Goal: Information Seeking & Learning: Learn about a topic

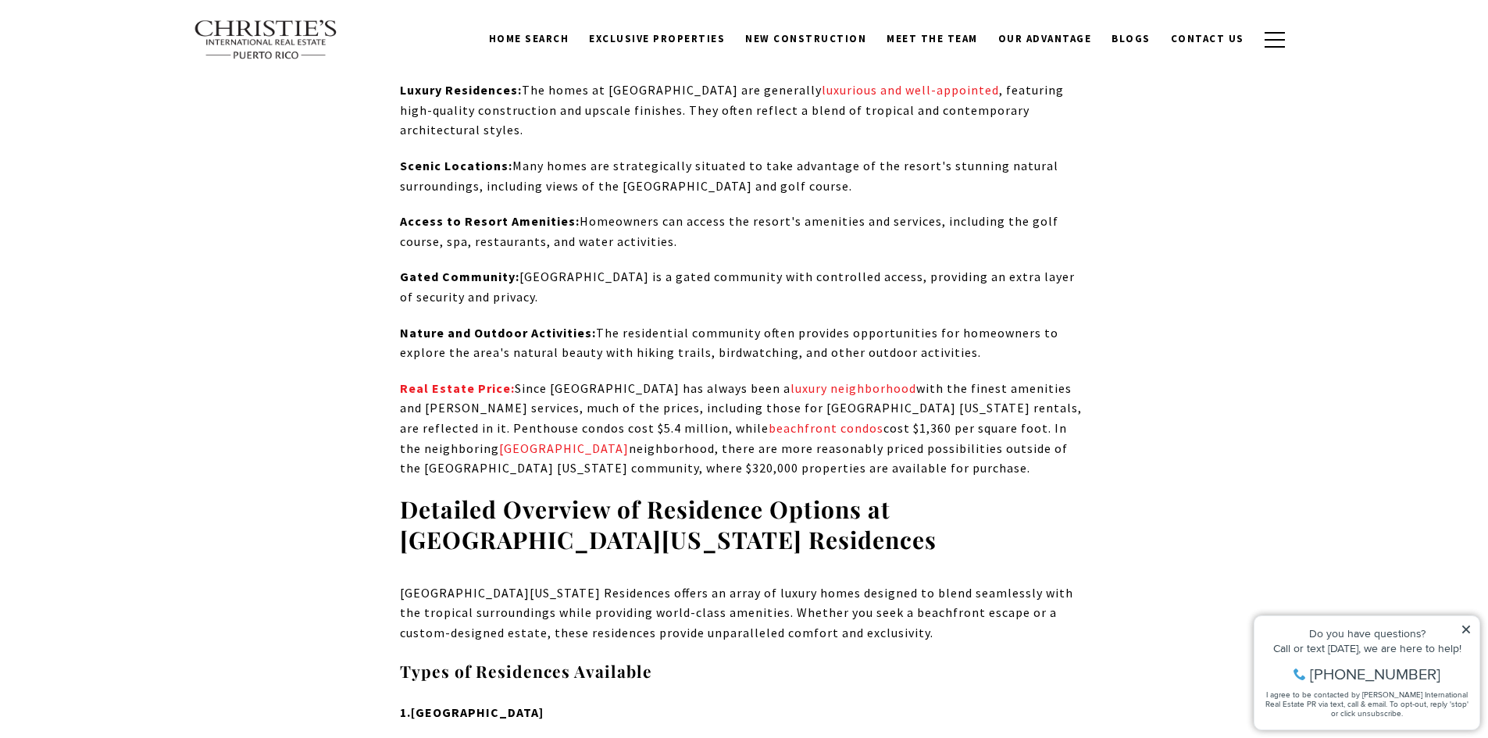
scroll to position [4296, 0]
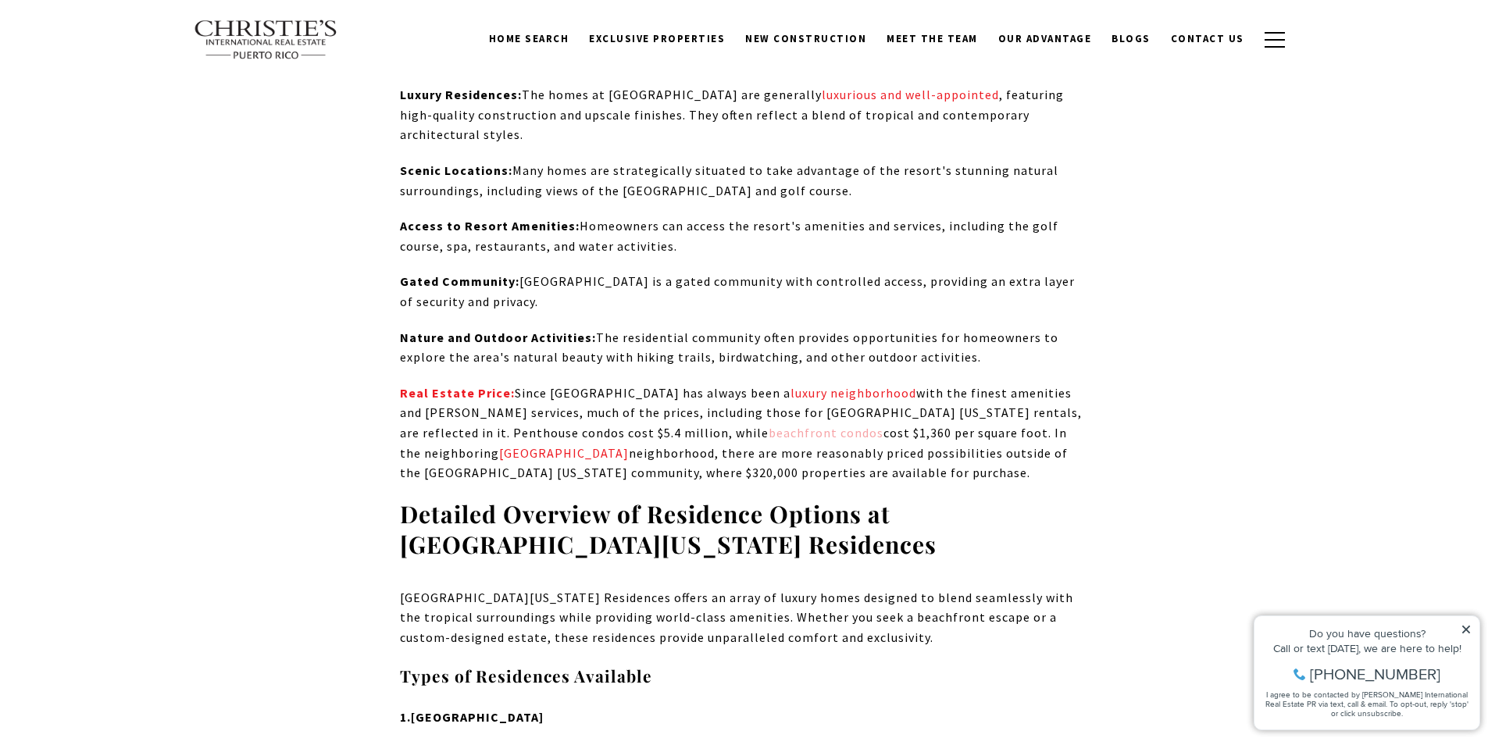
click at [769, 425] on link "beachfront condos" at bounding box center [826, 433] width 115 height 16
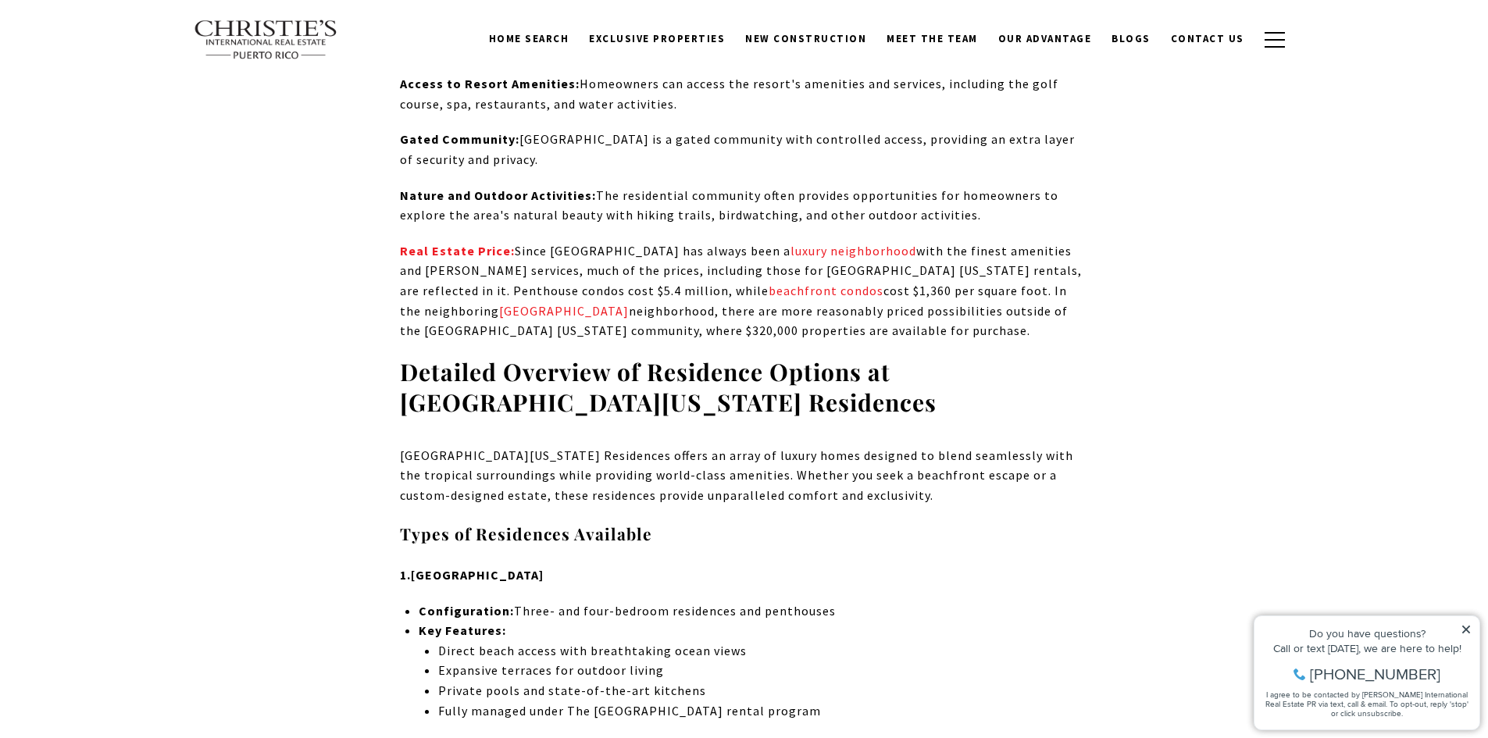
scroll to position [4608, 0]
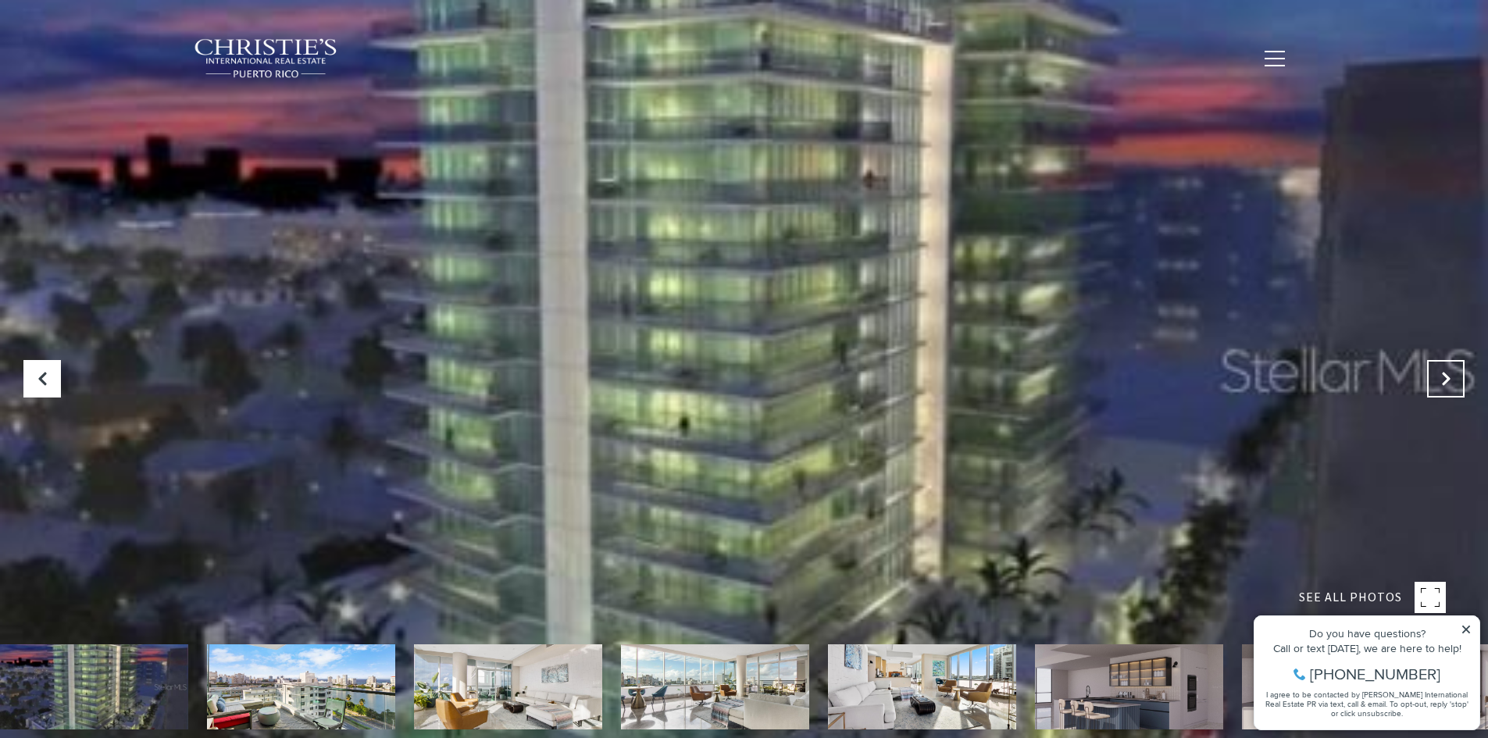
click at [1439, 370] on button "Next Slide" at bounding box center [1445, 378] width 37 height 37
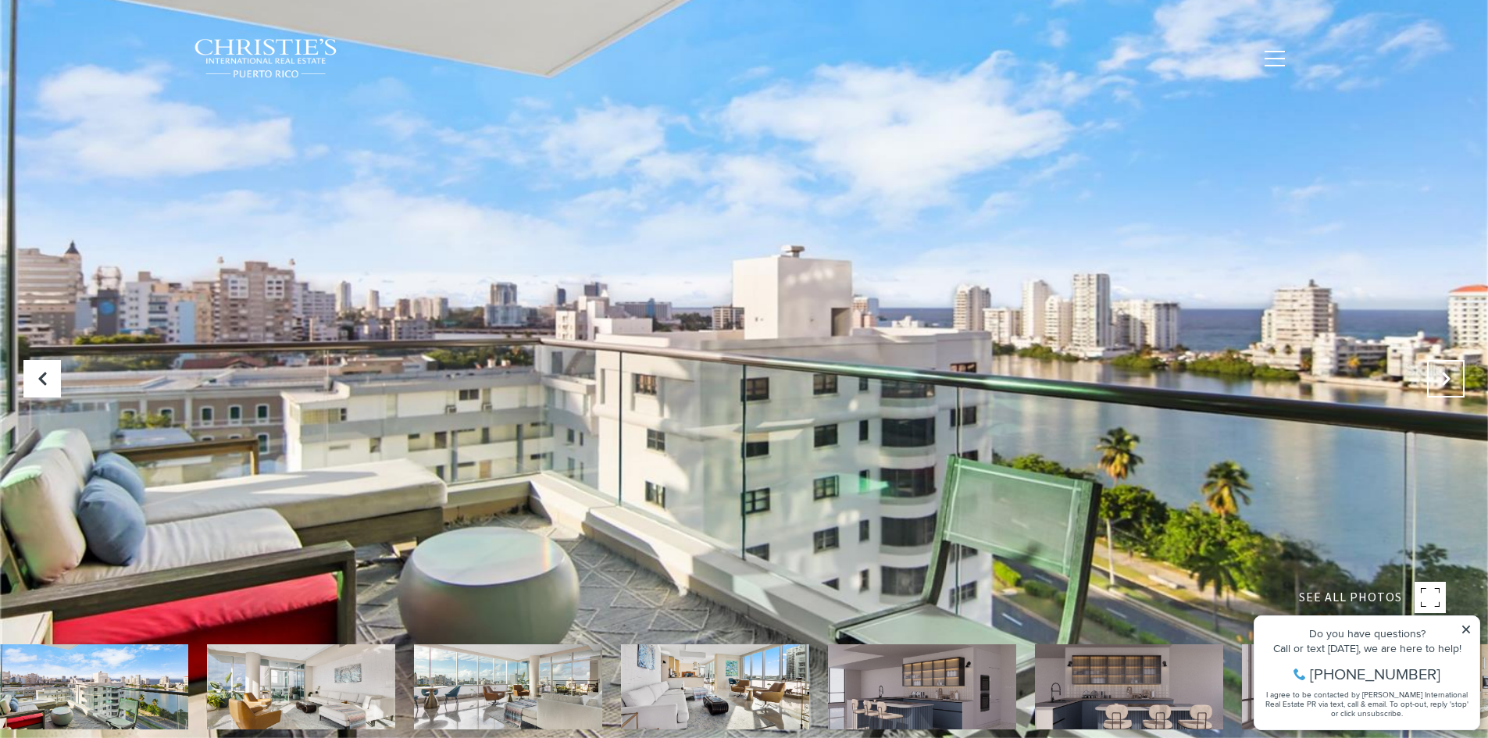
click at [1439, 370] on button "Next Slide" at bounding box center [1445, 378] width 37 height 37
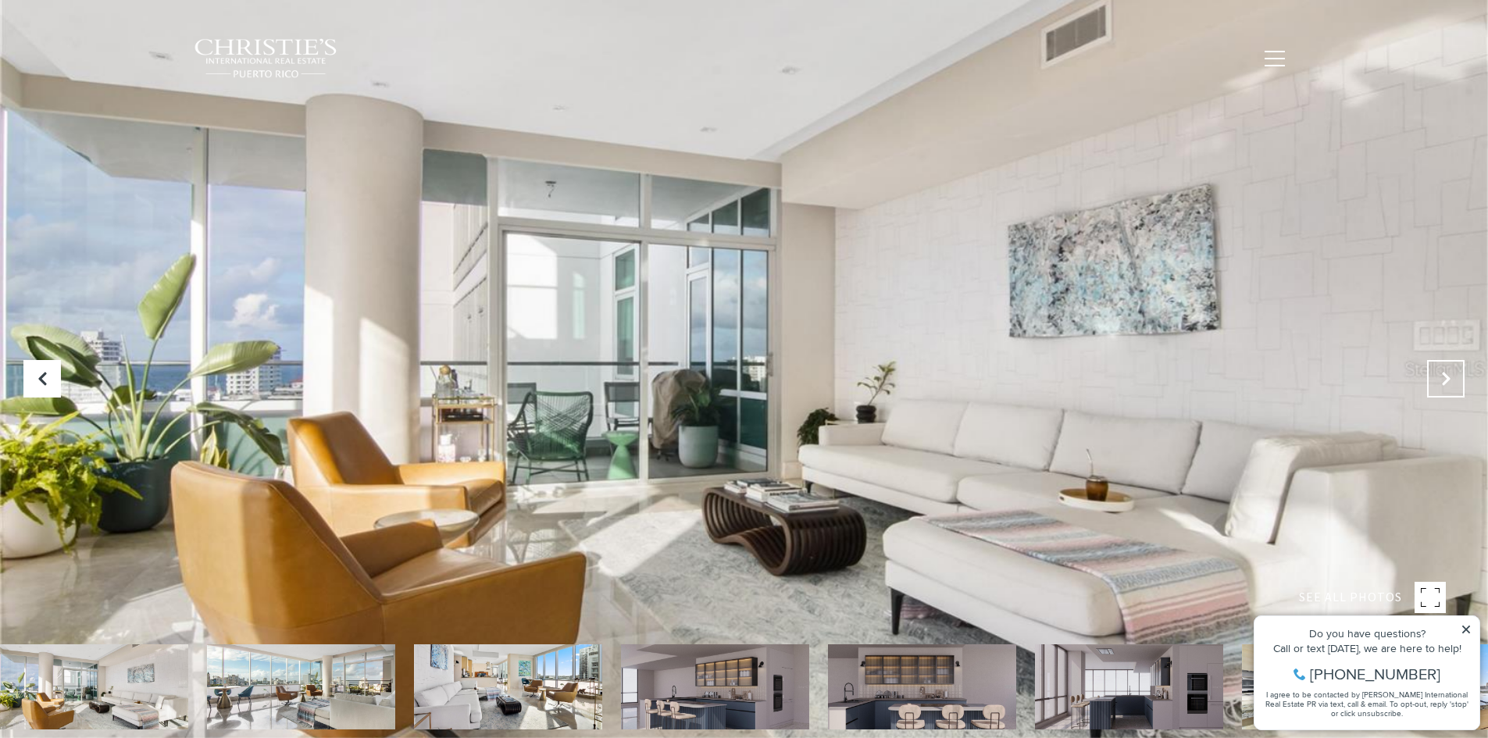
click at [1439, 371] on icon "Next Slide" at bounding box center [1446, 379] width 16 height 16
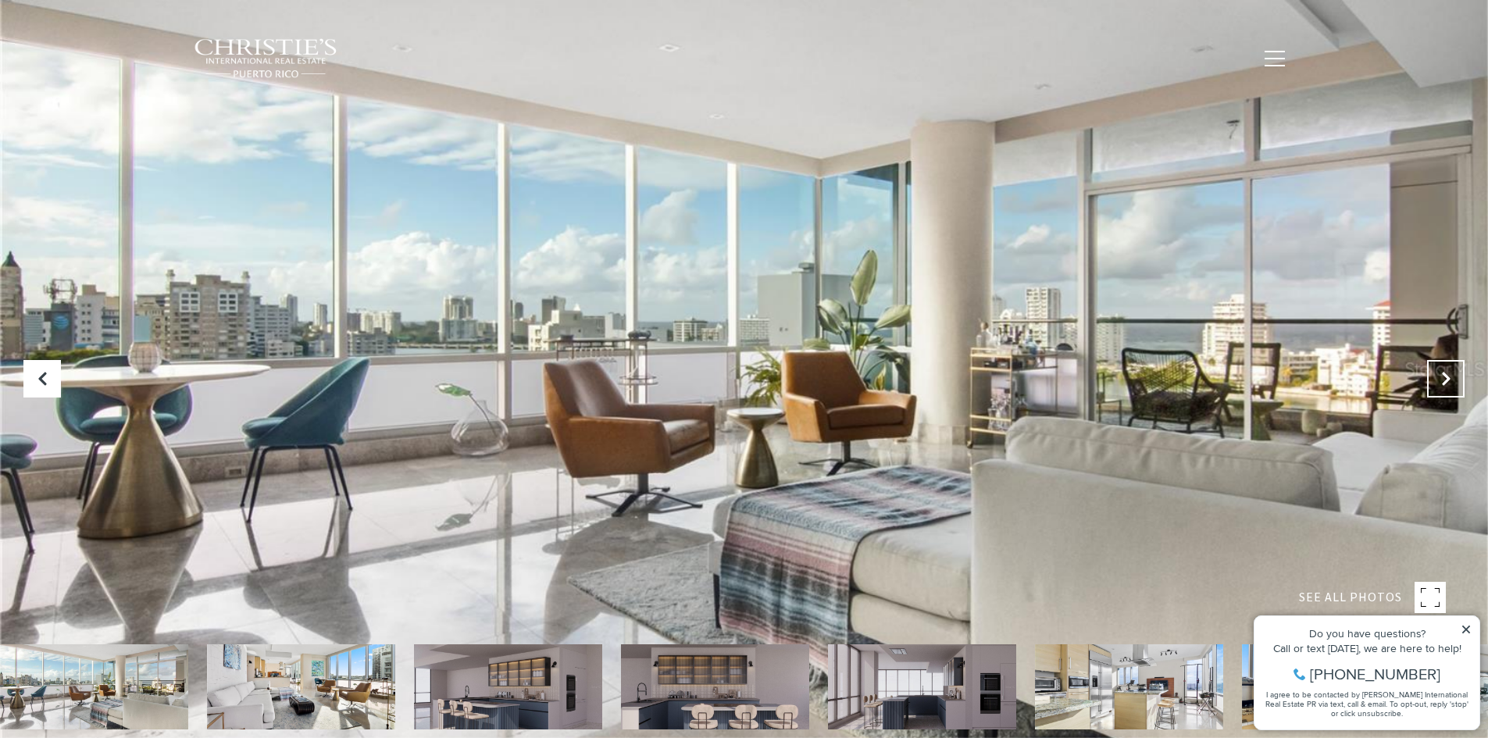
click at [1439, 371] on icon "Next Slide" at bounding box center [1446, 379] width 16 height 16
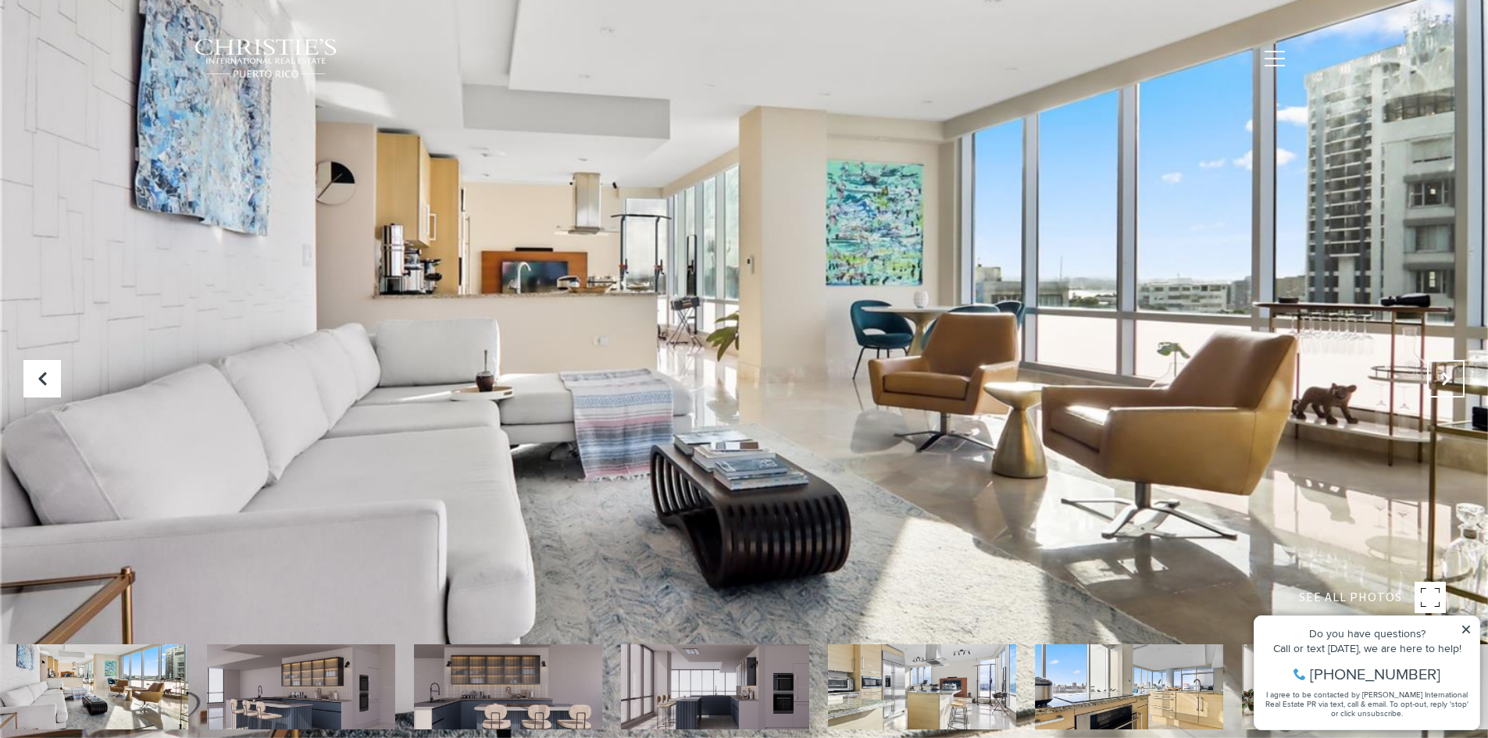
click at [1439, 371] on icon "Next Slide" at bounding box center [1446, 379] width 16 height 16
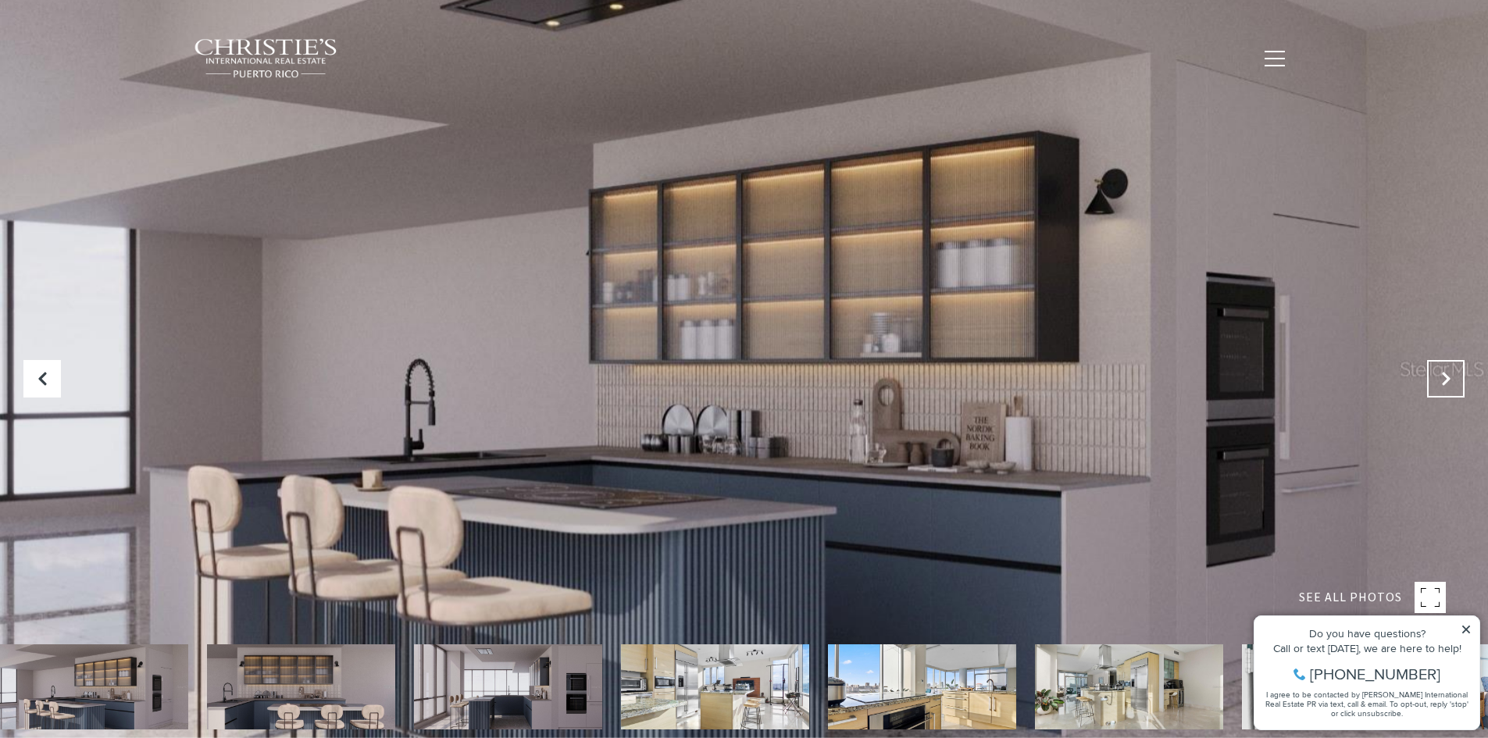
click at [1439, 371] on icon "Next Slide" at bounding box center [1446, 379] width 16 height 16
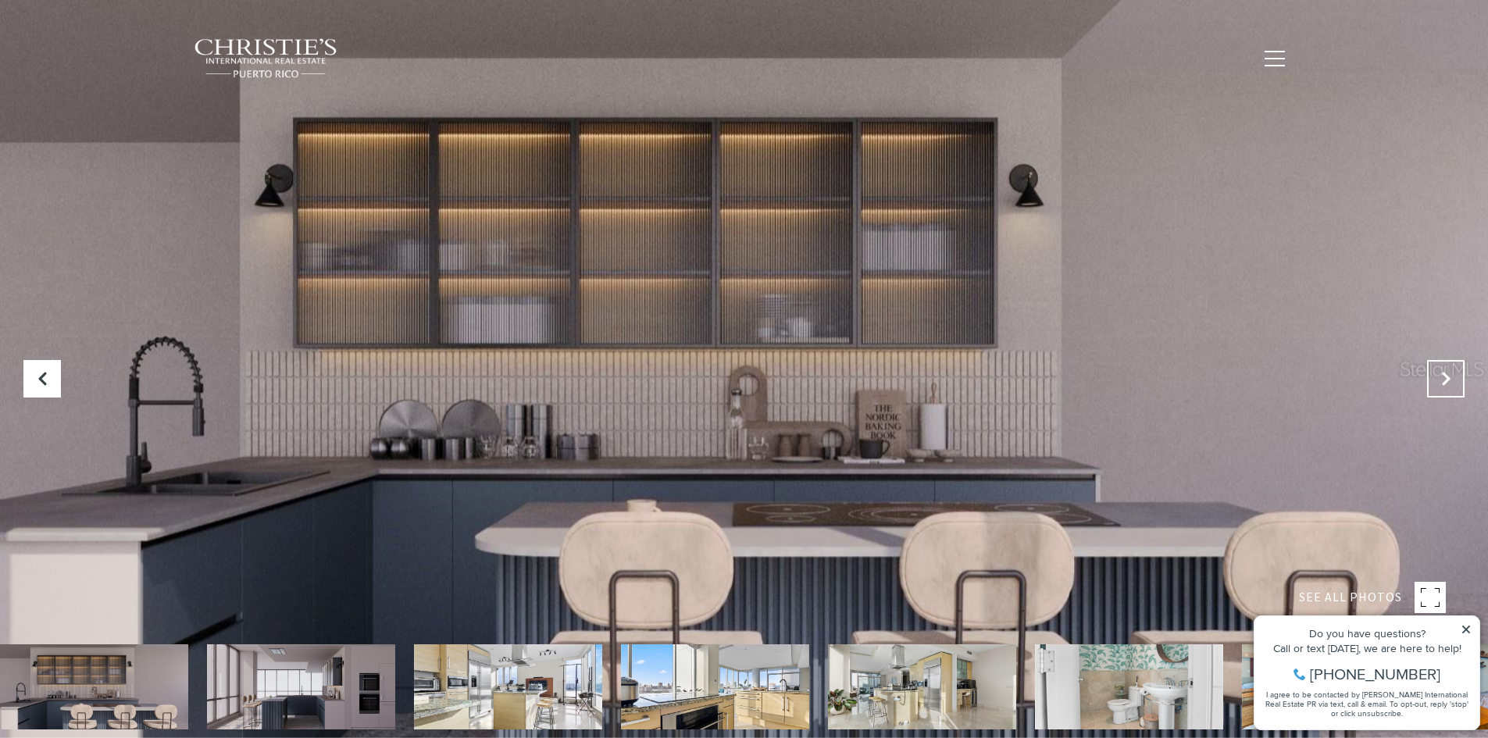
click at [1439, 371] on icon "Next Slide" at bounding box center [1446, 379] width 16 height 16
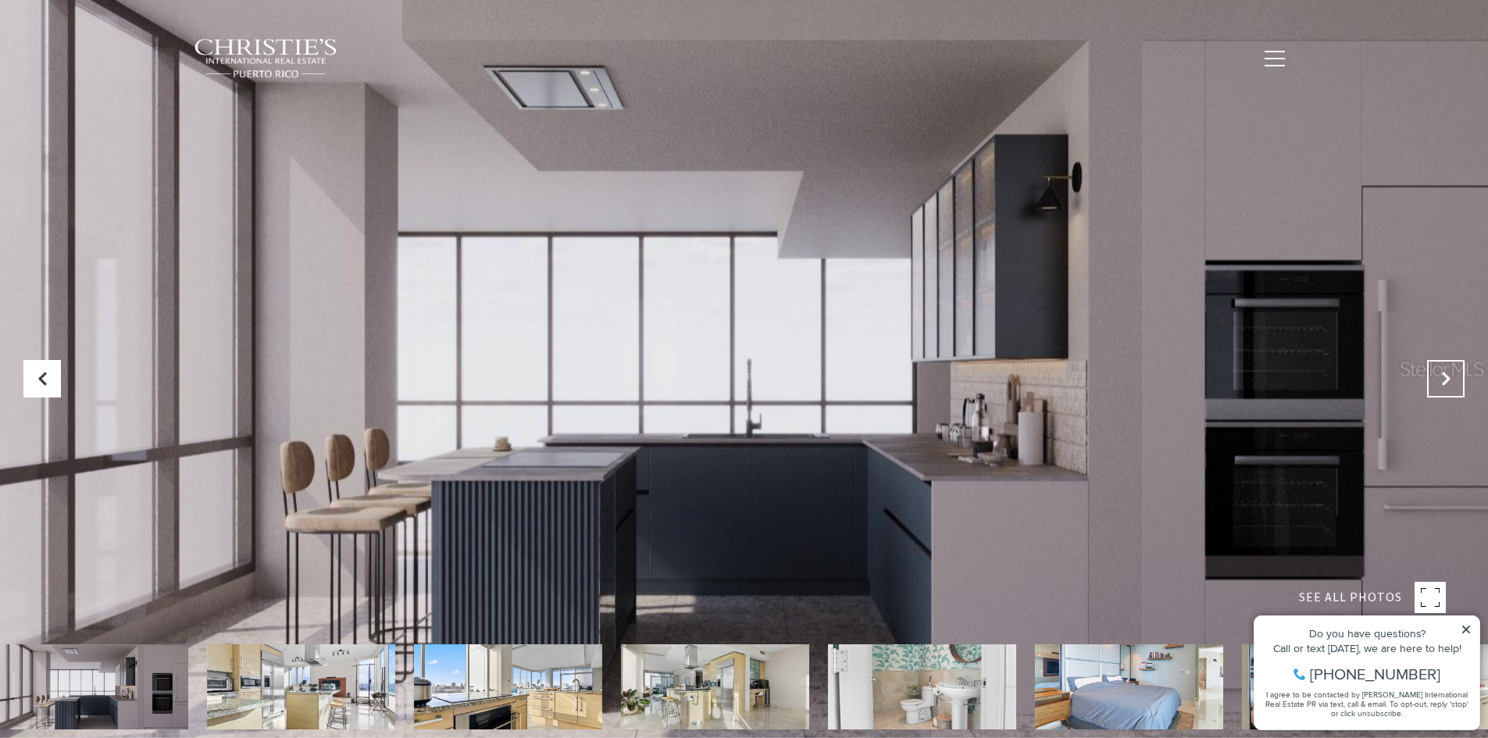
click at [1439, 371] on icon "Next Slide" at bounding box center [1446, 379] width 16 height 16
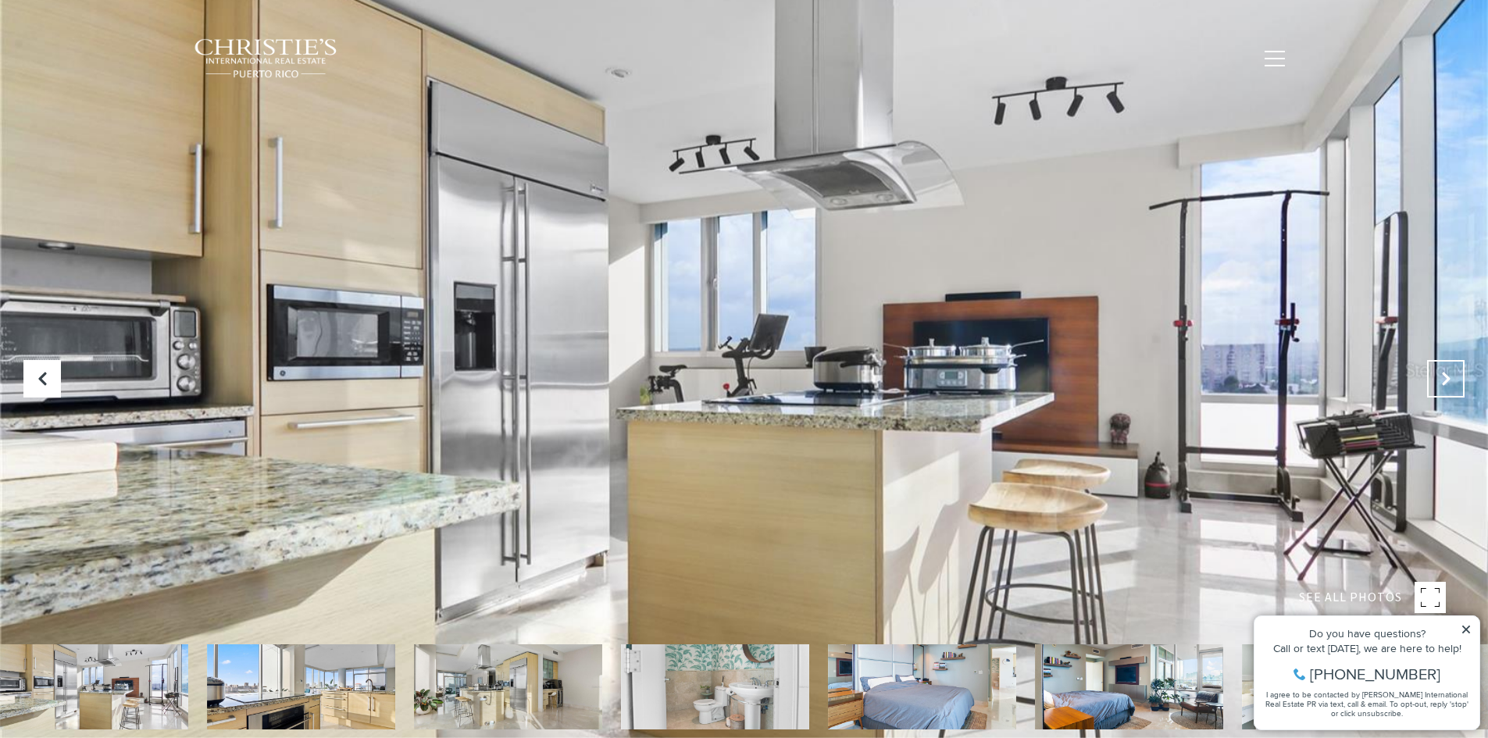
click at [1439, 371] on icon "Next Slide" at bounding box center [1446, 379] width 16 height 16
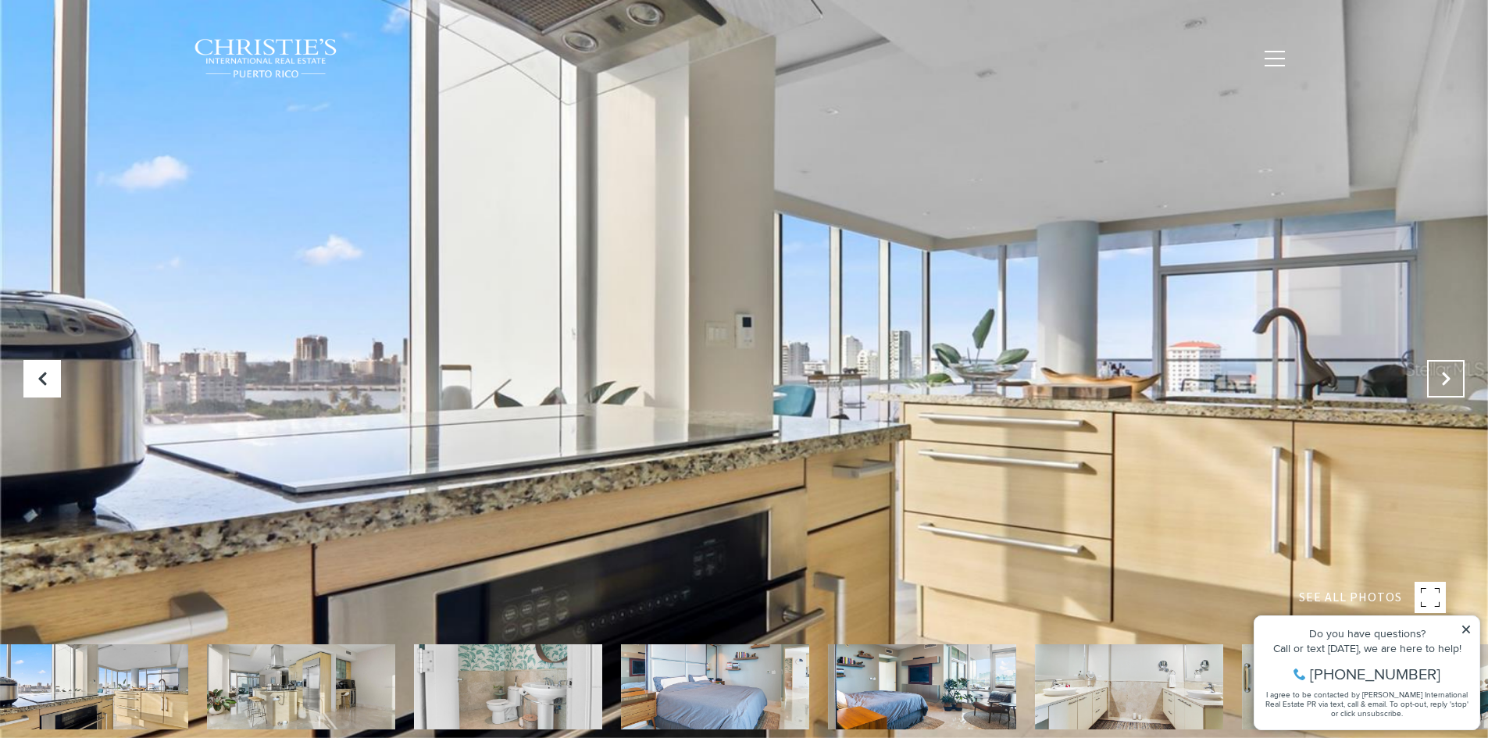
click at [1439, 371] on icon "Next Slide" at bounding box center [1446, 379] width 16 height 16
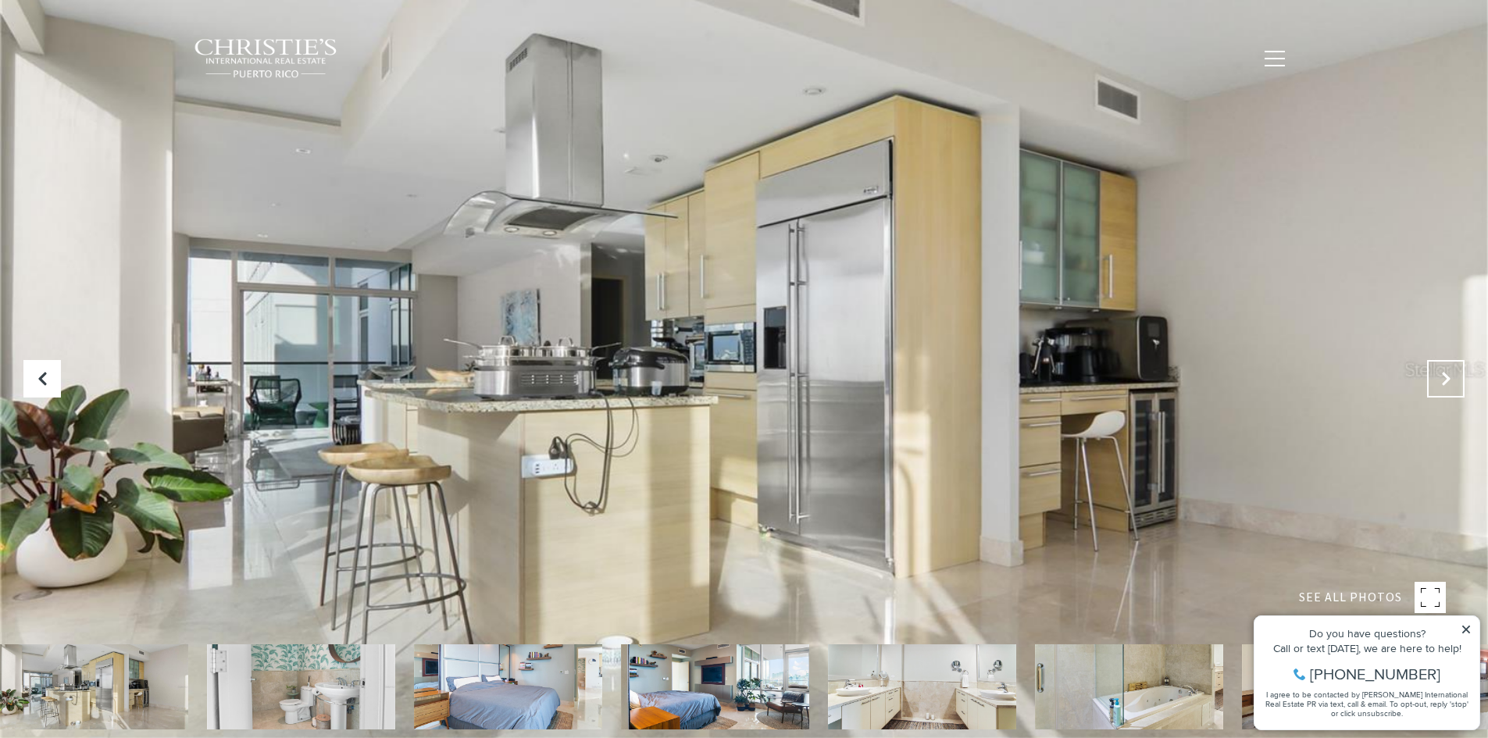
click at [1439, 371] on icon "Next Slide" at bounding box center [1446, 379] width 16 height 16
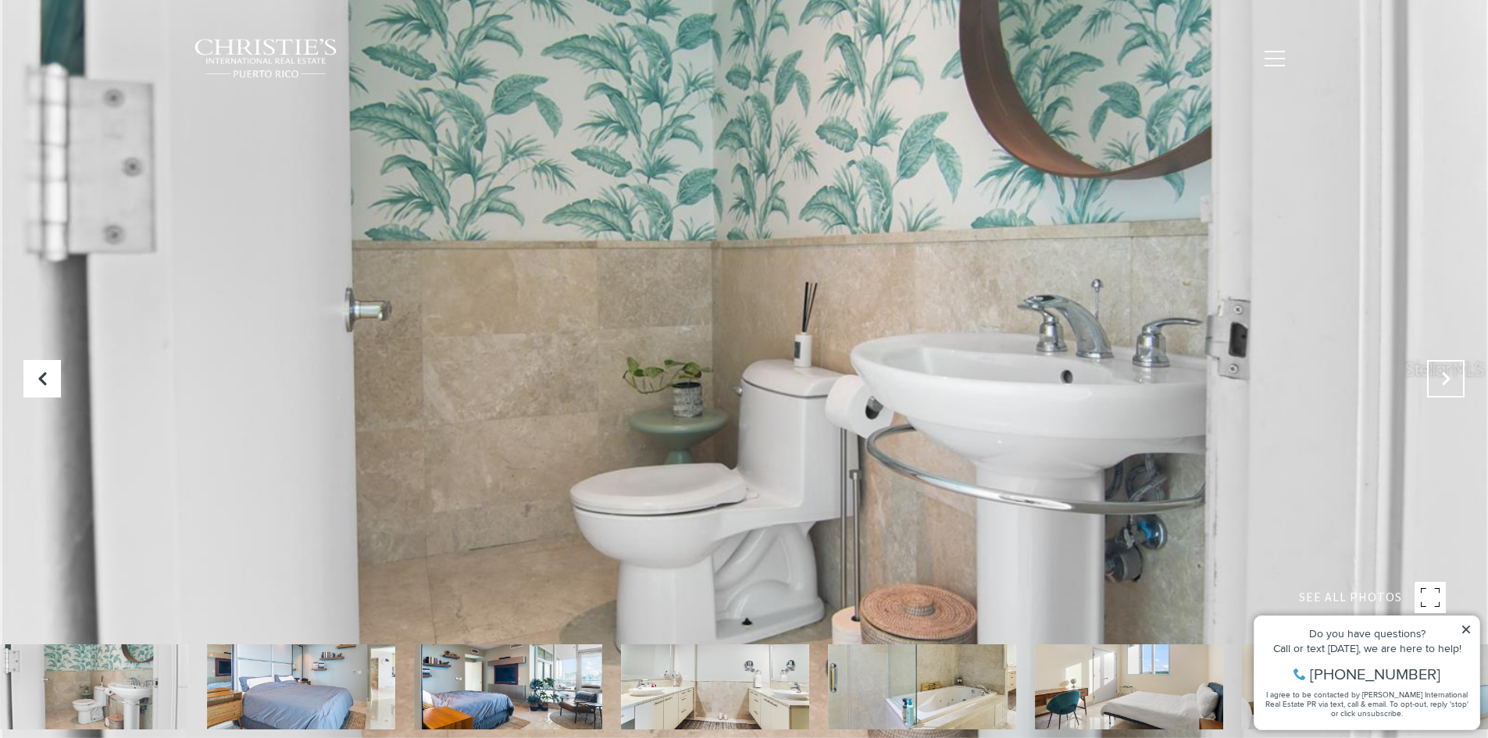
click at [1447, 380] on icon "Next Slide" at bounding box center [1446, 379] width 16 height 16
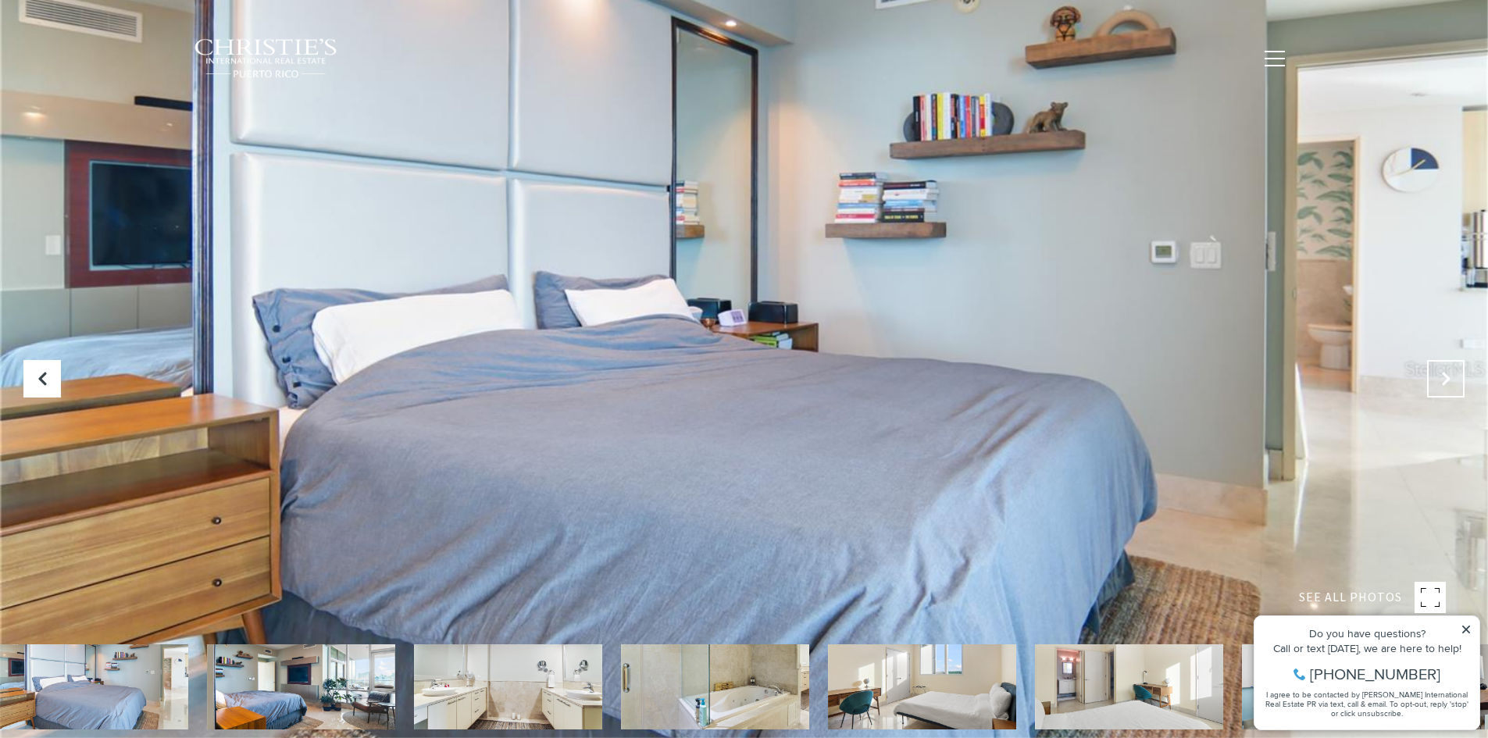
click at [1447, 380] on icon "Next Slide" at bounding box center [1446, 379] width 16 height 16
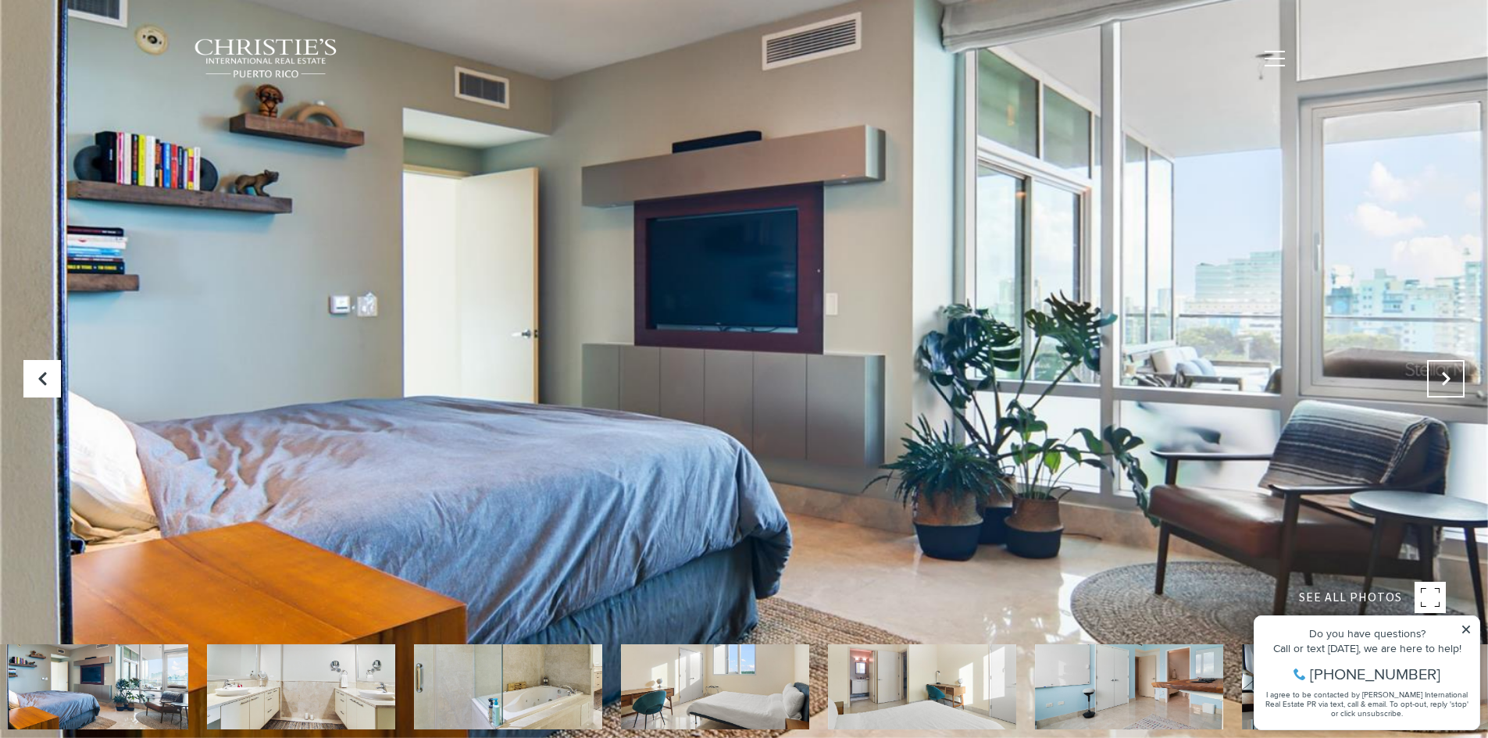
click at [1447, 380] on icon "Next Slide" at bounding box center [1446, 379] width 16 height 16
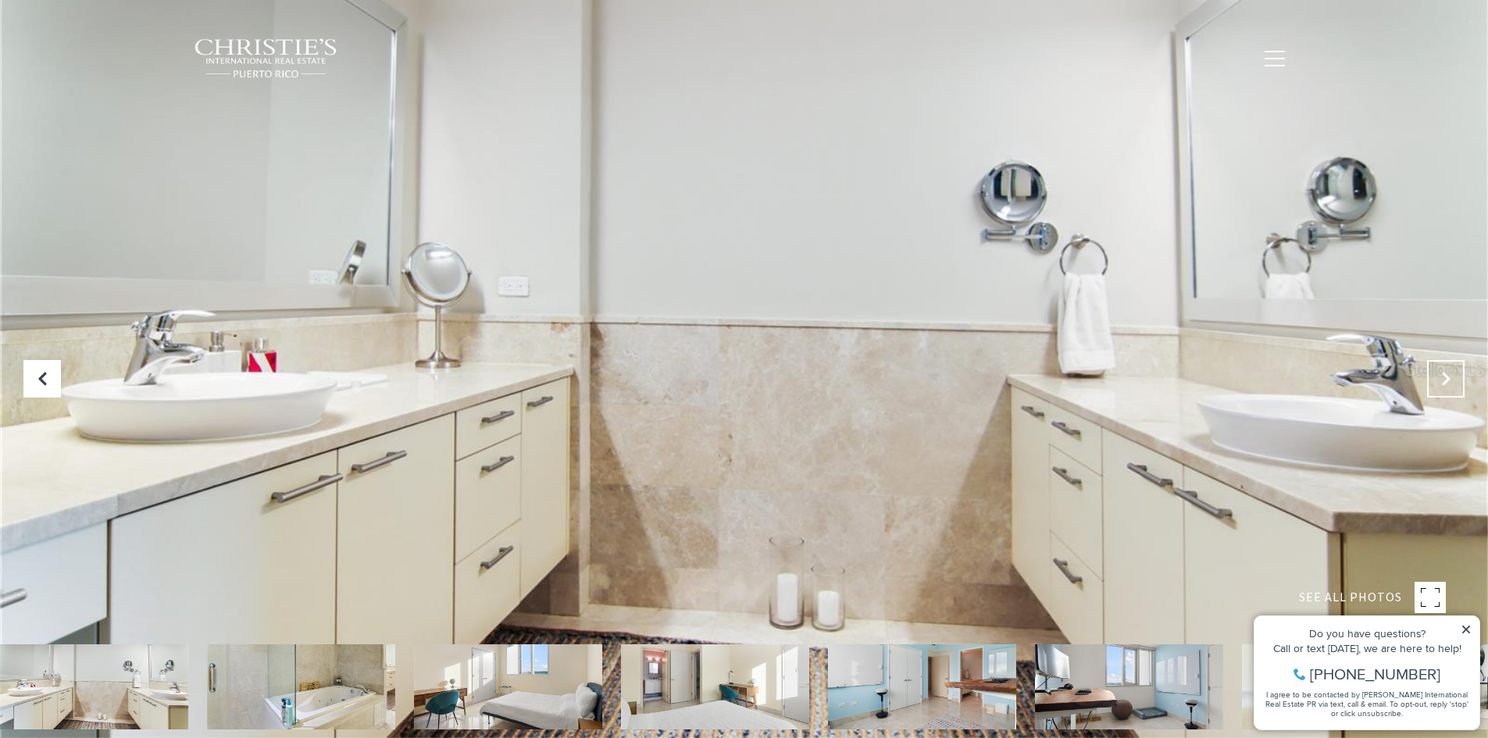
click at [1447, 380] on icon "Next Slide" at bounding box center [1446, 379] width 16 height 16
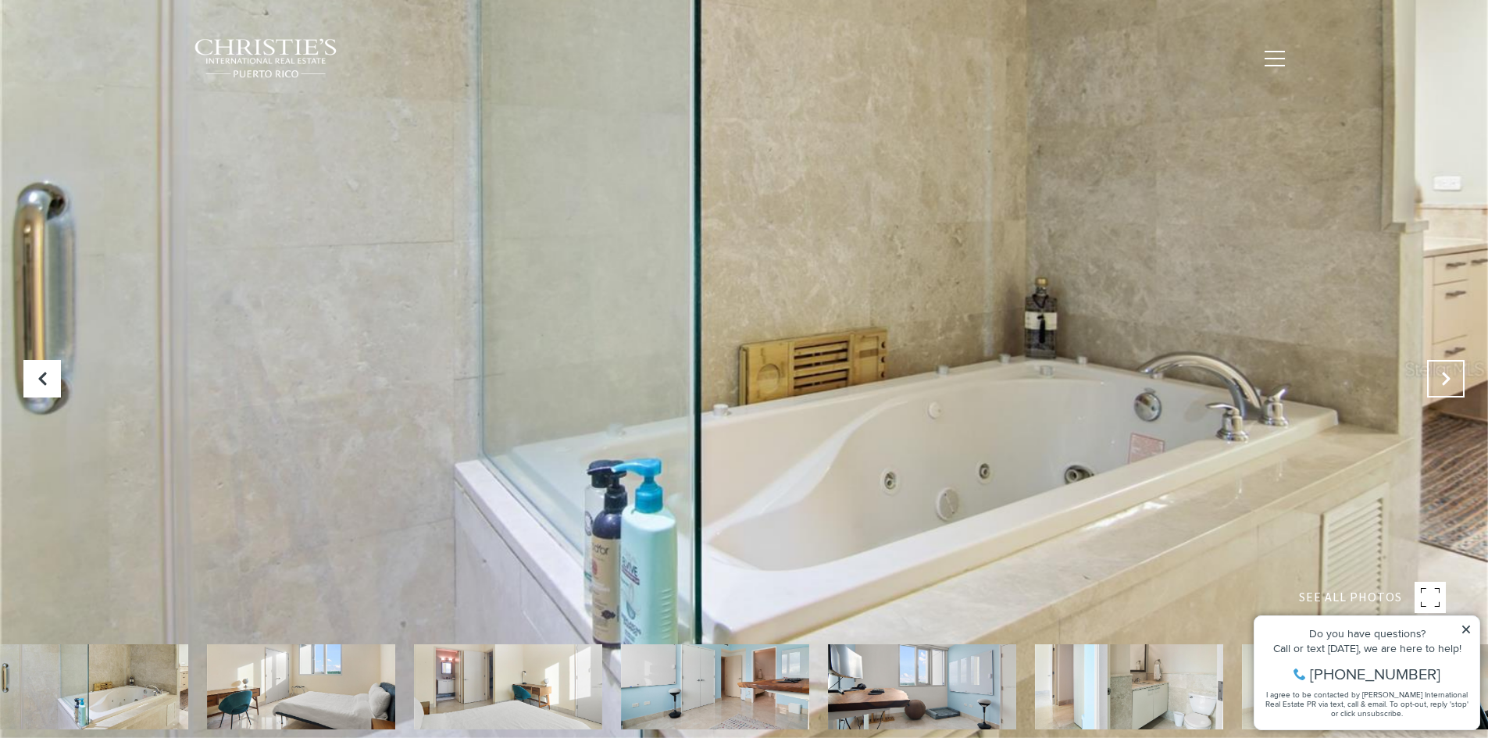
click at [1447, 380] on icon "Next Slide" at bounding box center [1446, 379] width 16 height 16
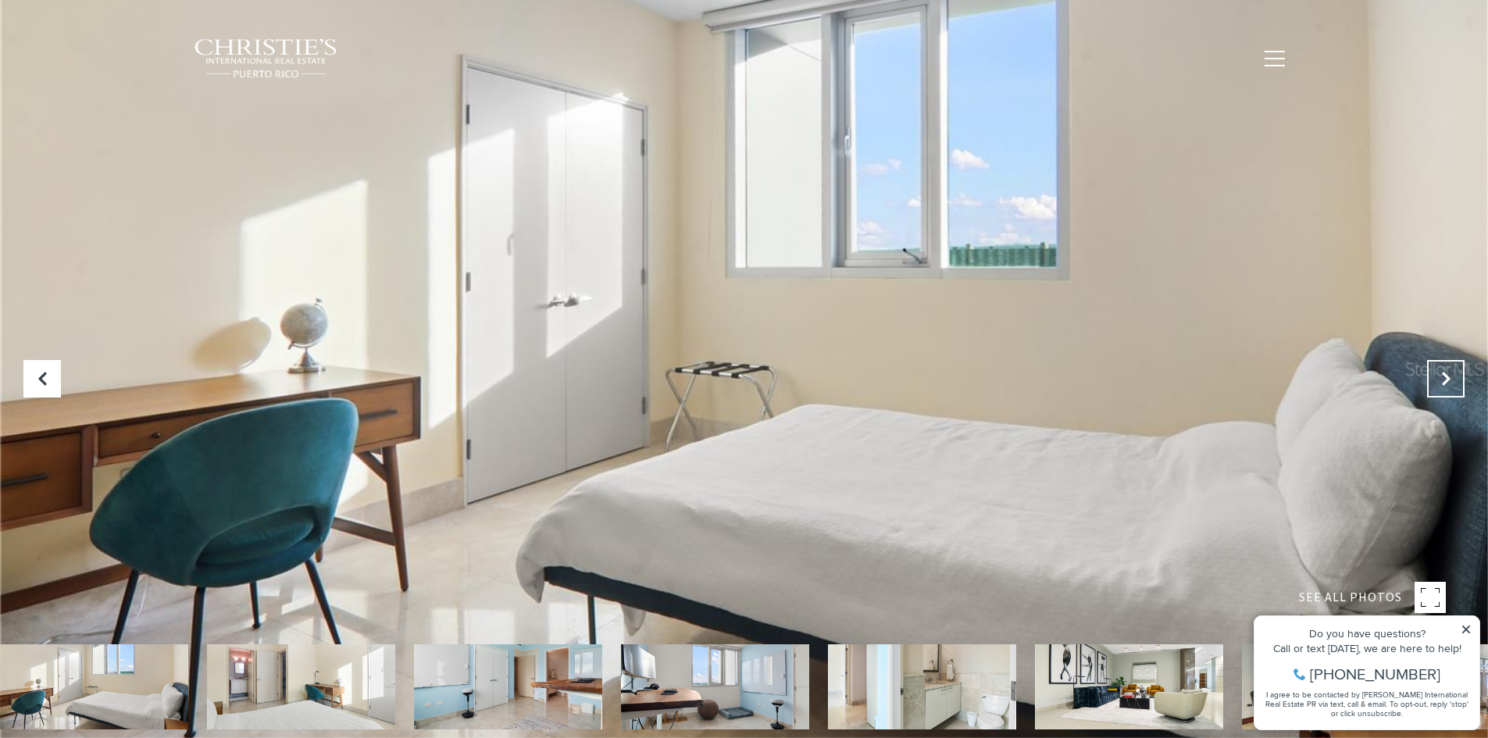
click at [1447, 380] on icon "Next Slide" at bounding box center [1446, 379] width 16 height 16
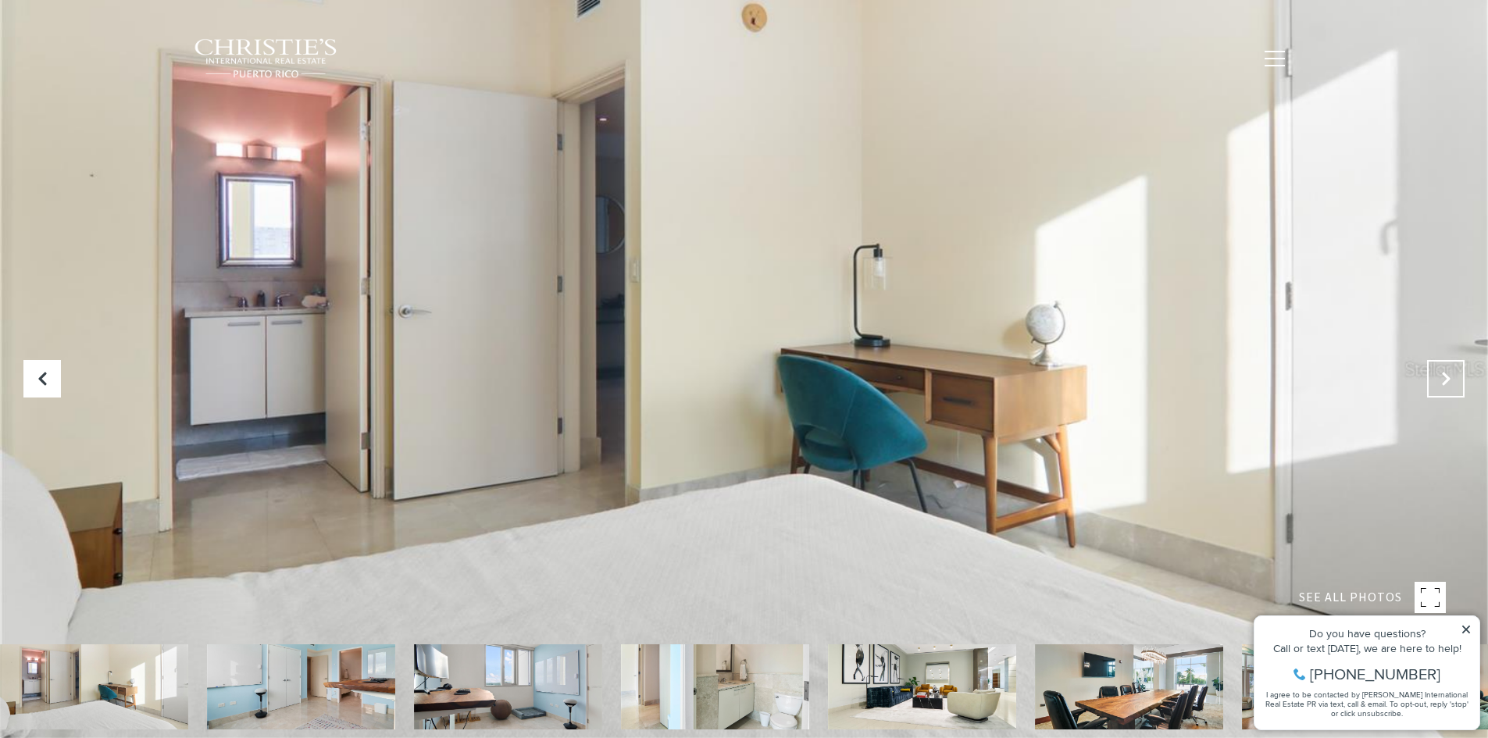
click at [1442, 380] on icon "Next Slide" at bounding box center [1446, 379] width 16 height 16
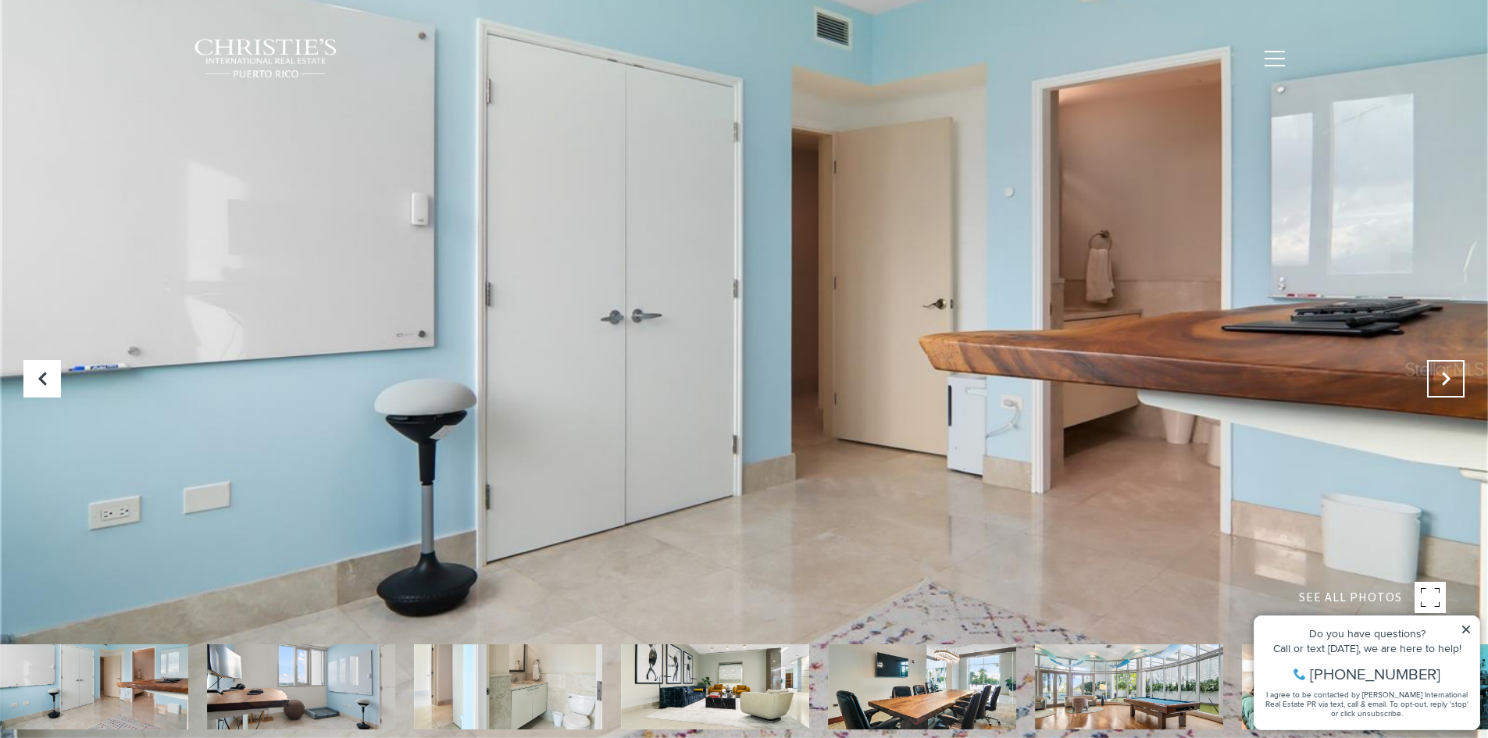
click at [1442, 380] on icon "Next Slide" at bounding box center [1446, 379] width 16 height 16
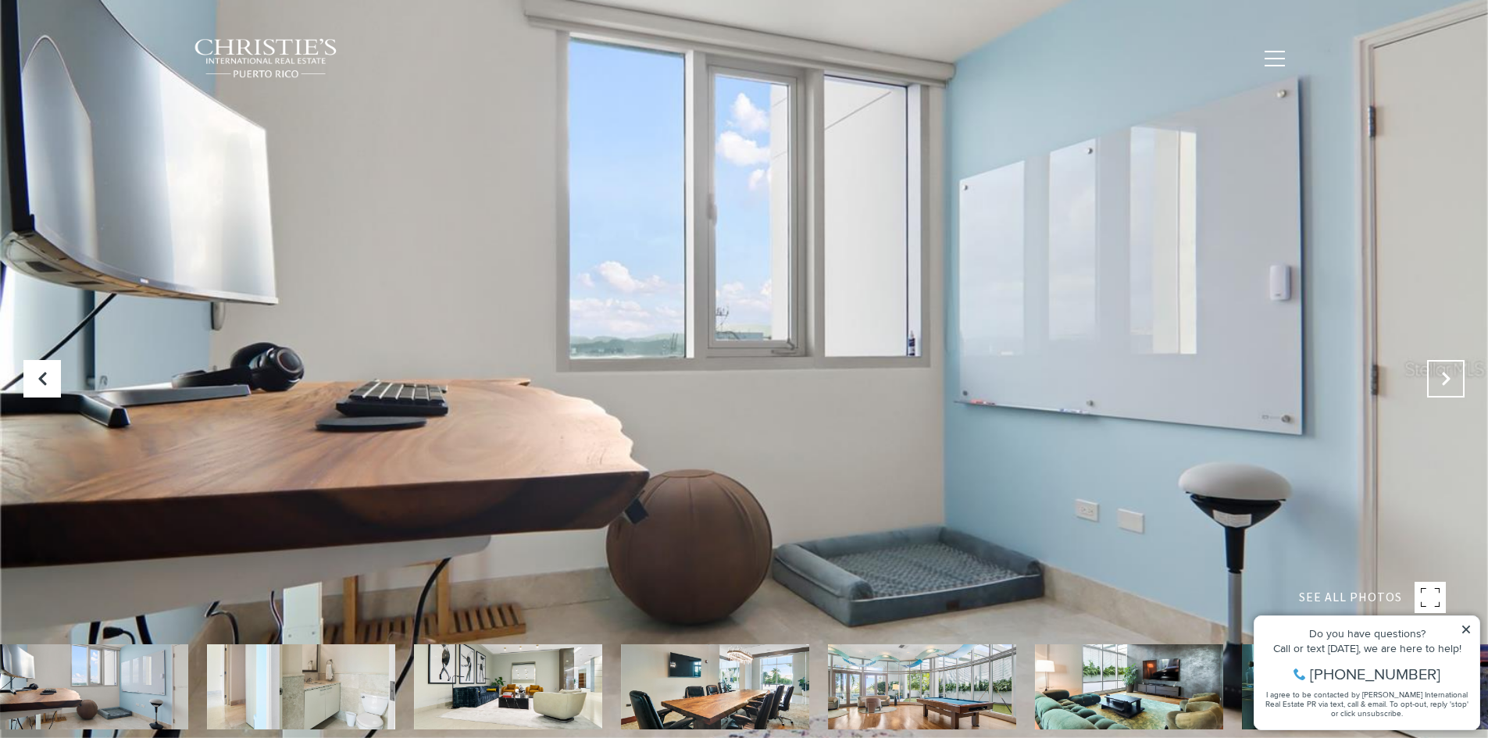
click at [1443, 380] on icon "Next Slide" at bounding box center [1446, 379] width 16 height 16
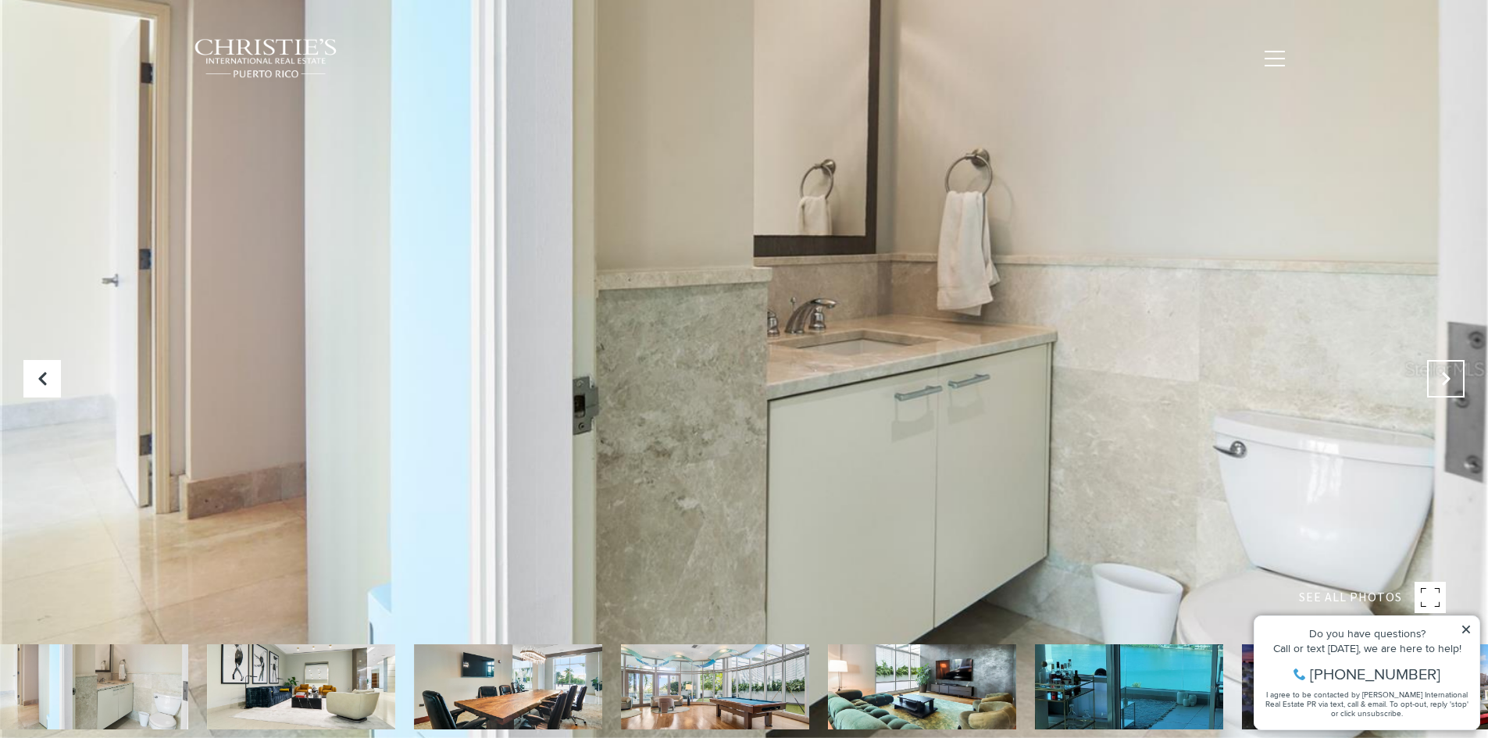
click at [1443, 380] on icon "Next Slide" at bounding box center [1446, 379] width 16 height 16
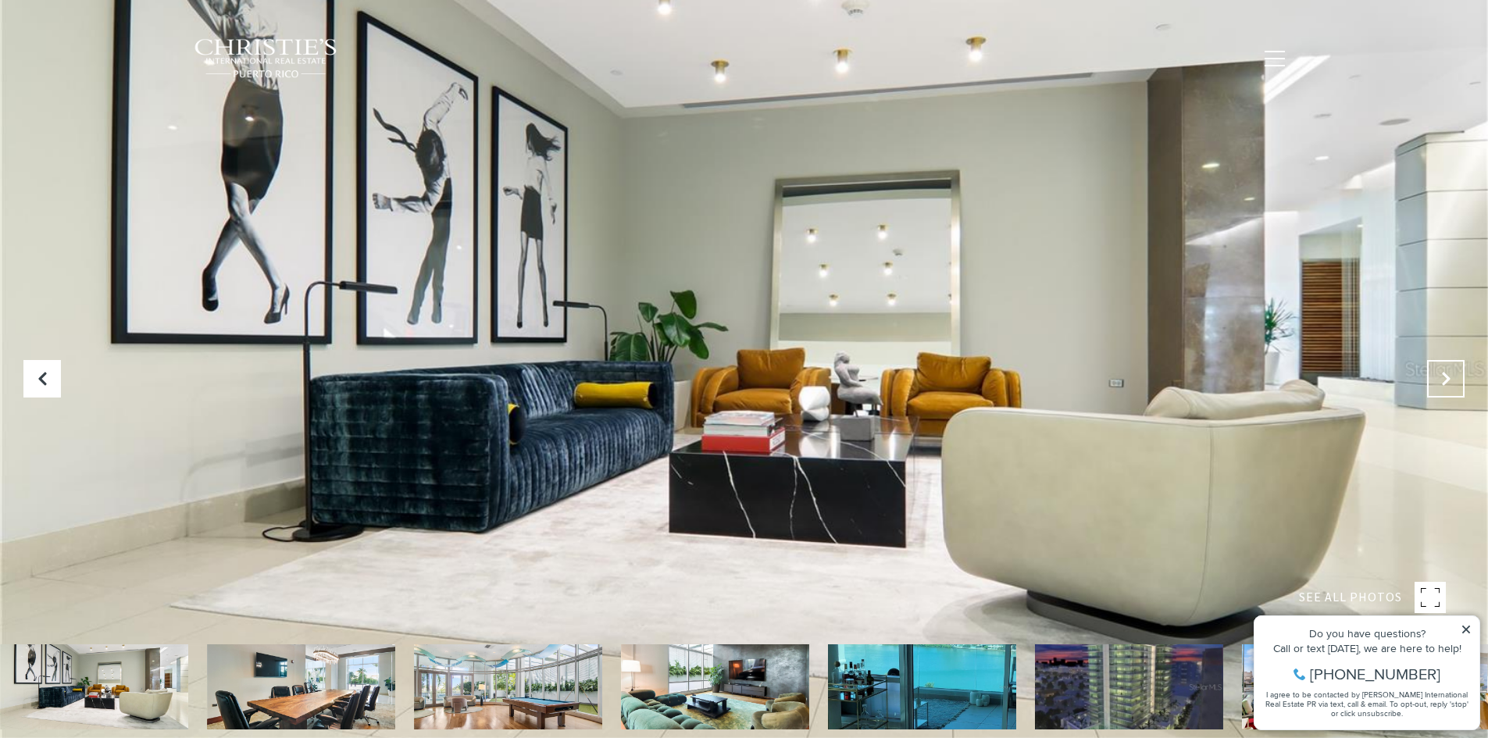
click at [1443, 380] on icon "Next Slide" at bounding box center [1446, 379] width 16 height 16
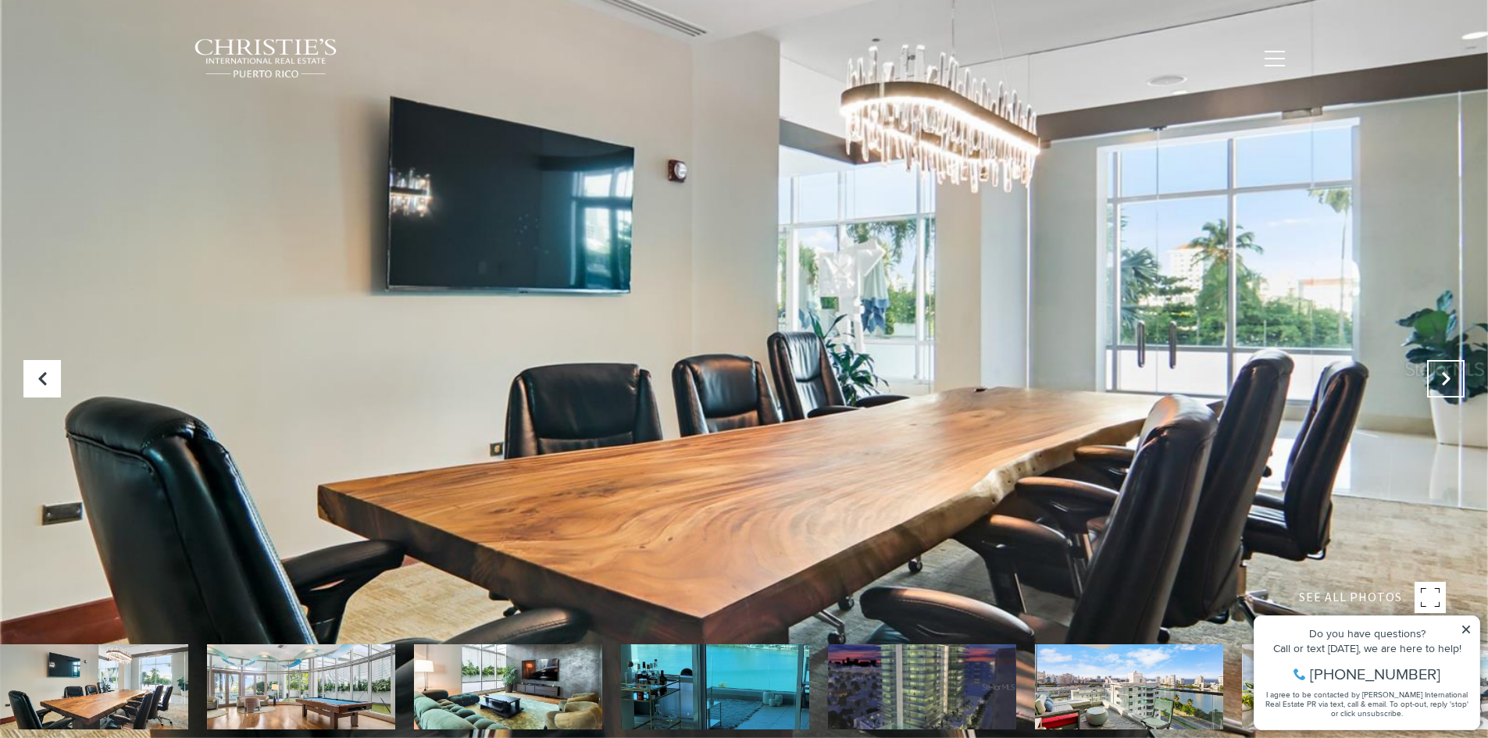
click at [1443, 380] on icon "Next Slide" at bounding box center [1446, 379] width 16 height 16
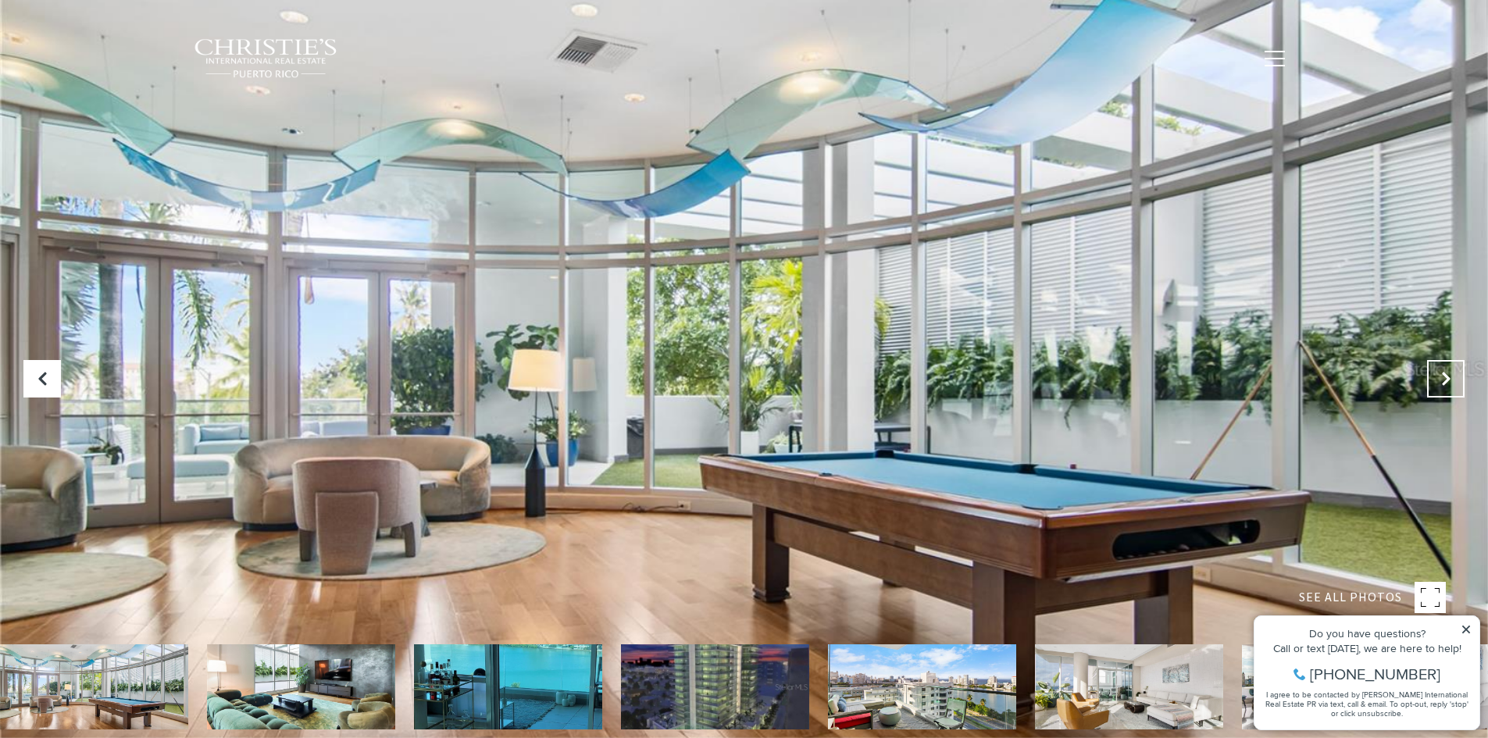
click at [1443, 380] on icon "Next Slide" at bounding box center [1446, 379] width 16 height 16
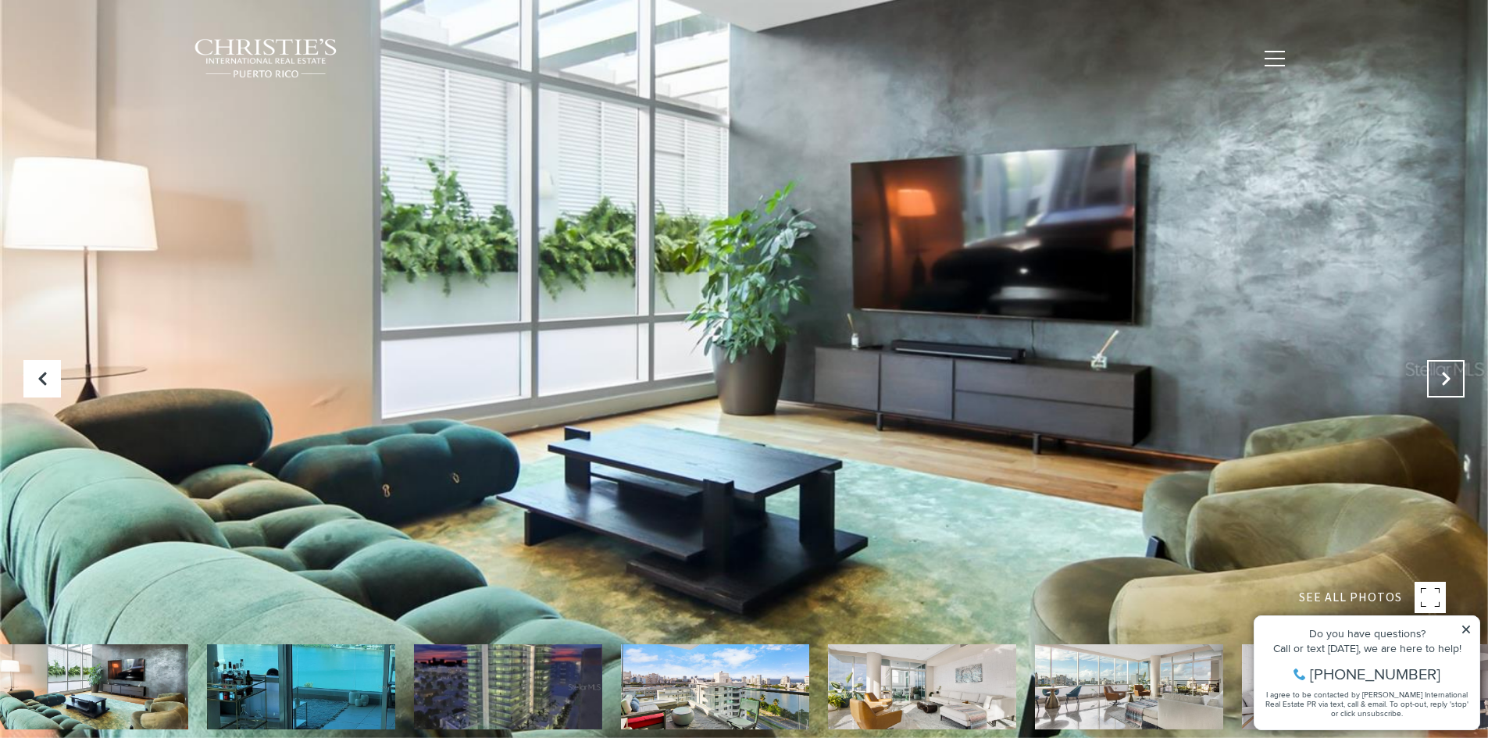
click at [1443, 380] on icon "Next Slide" at bounding box center [1446, 379] width 16 height 16
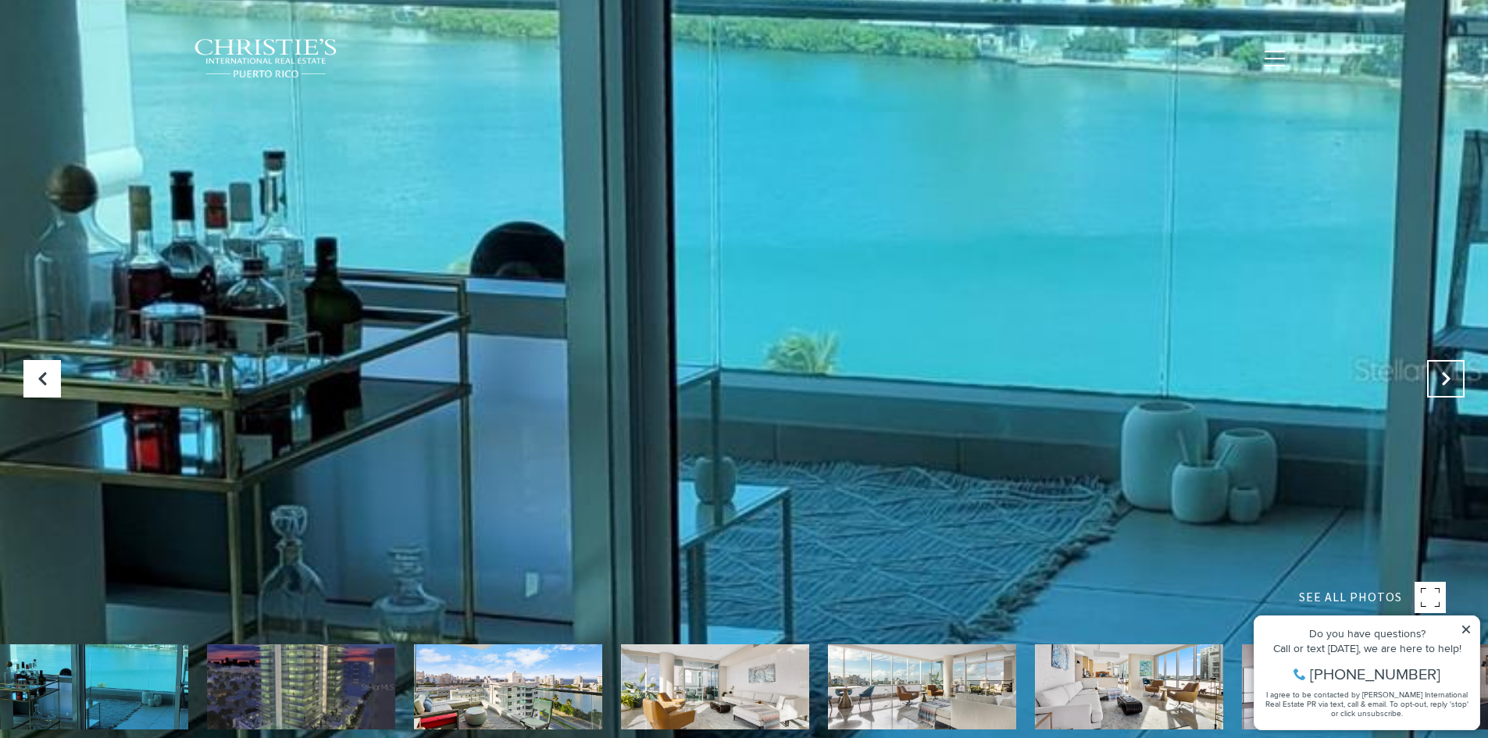
click at [1443, 380] on icon "Next Slide" at bounding box center [1446, 379] width 16 height 16
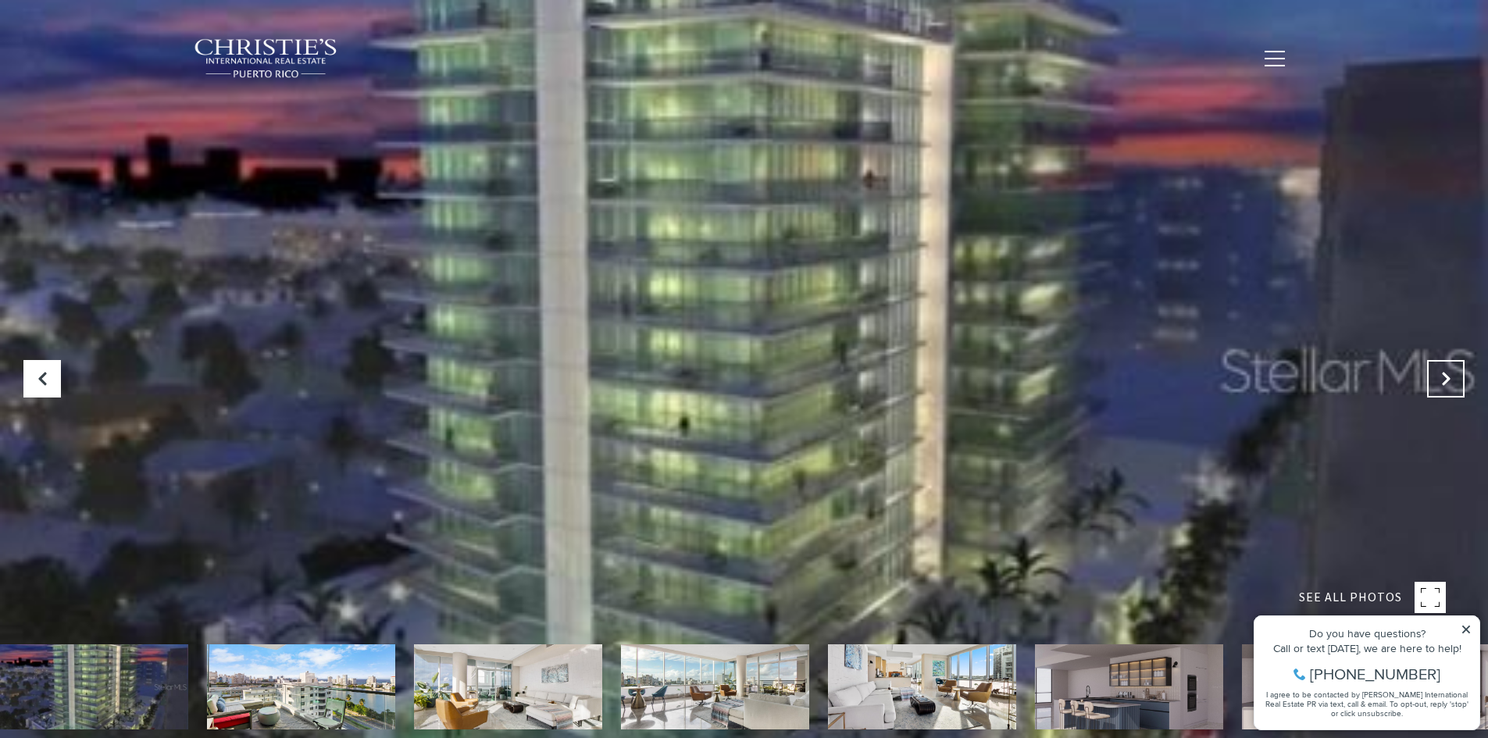
click at [1443, 380] on icon "Next Slide" at bounding box center [1446, 379] width 16 height 16
